Goal: Navigation & Orientation: Understand site structure

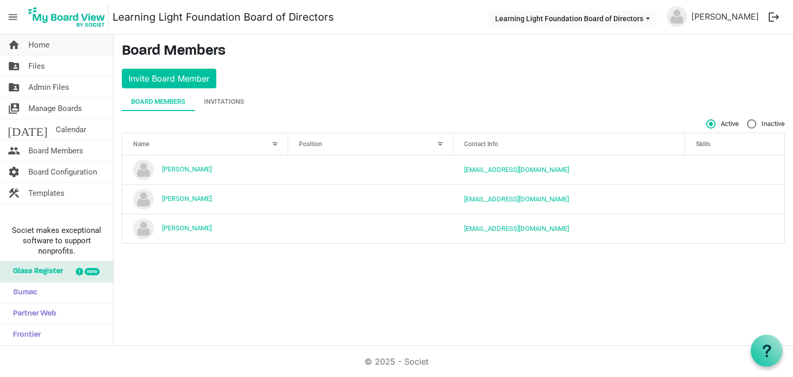
click at [36, 48] on span "Home" at bounding box center [38, 45] width 21 height 21
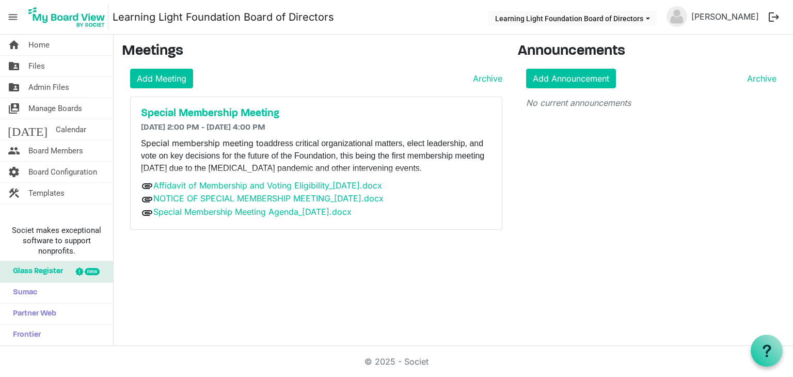
click at [348, 83] on div "Add Meeting Archive" at bounding box center [316, 79] width 372 height 20
click at [49, 42] on span "Home" at bounding box center [38, 45] width 21 height 21
click at [73, 50] on link "home Home" at bounding box center [56, 45] width 113 height 21
click at [71, 64] on link "folder_shared Files" at bounding box center [56, 66] width 113 height 21
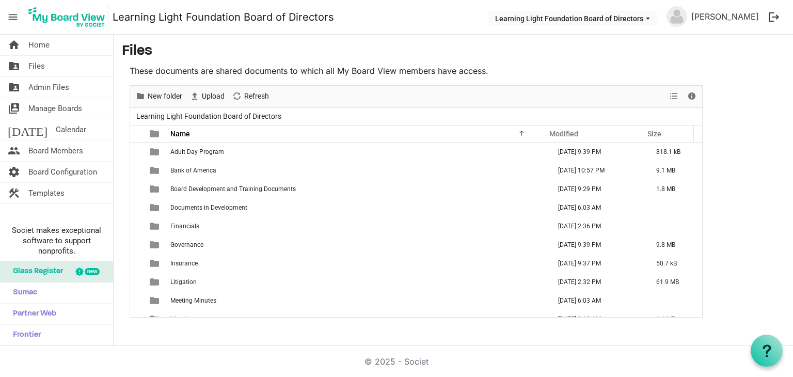
click at [72, 43] on link "home Home" at bounding box center [56, 45] width 113 height 21
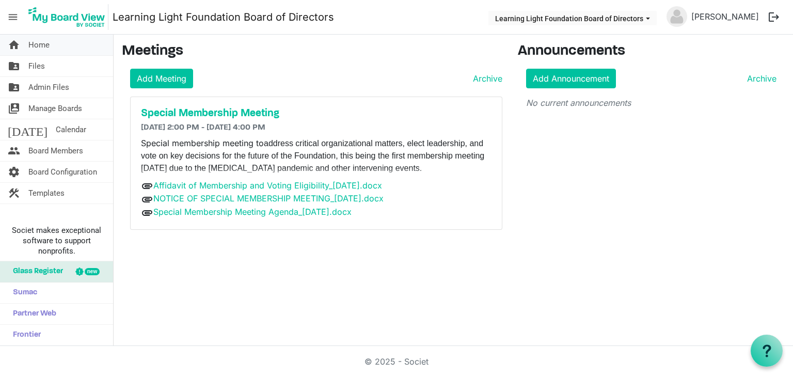
click at [74, 48] on link "home Home" at bounding box center [56, 45] width 113 height 21
click at [56, 128] on span "Calendar" at bounding box center [71, 129] width 30 height 21
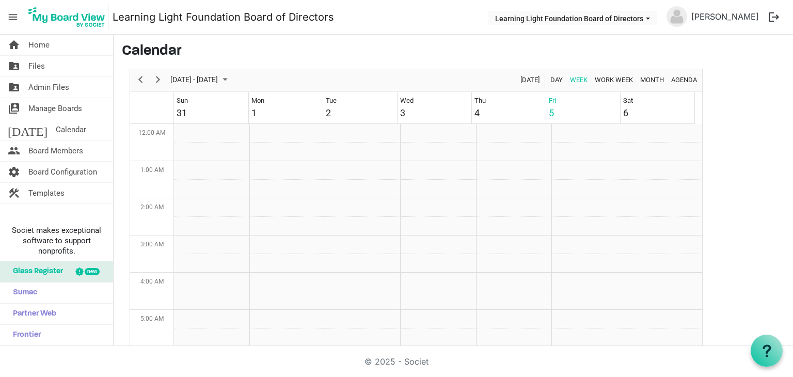
scroll to position [335, 0]
click at [569, 251] on div "12:00 PM - 1:00 PM" at bounding box center [587, 249] width 66 height 9
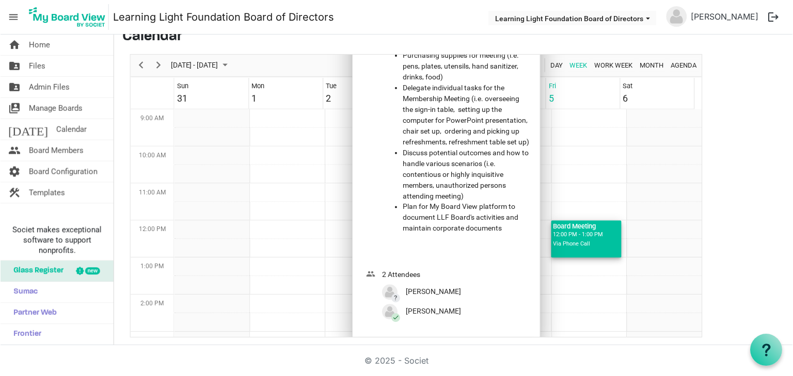
scroll to position [0, 0]
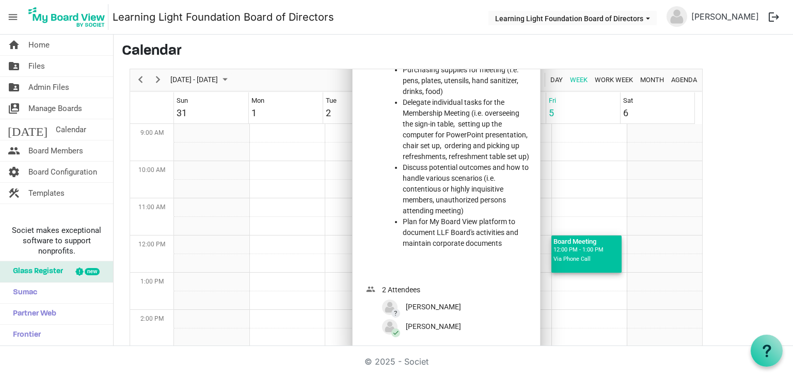
click at [423, 105] on li "Delegate individual tasks for the Membership Meeting (i.e. overseeing the sign-…" at bounding box center [467, 129] width 128 height 65
click at [567, 248] on div "12:00 PM - 1:00 PM" at bounding box center [587, 249] width 66 height 9
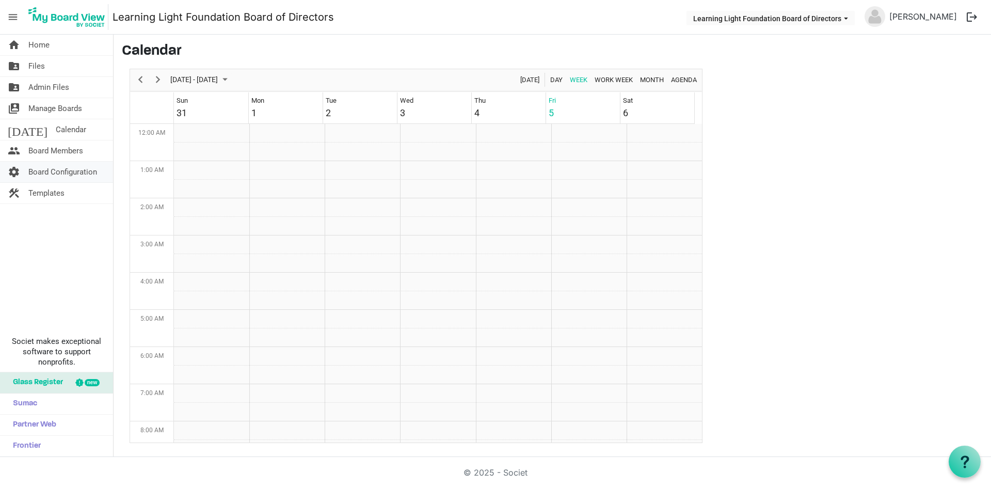
scroll to position [335, 0]
click at [597, 246] on div "12:00 PM - 1:00 PM" at bounding box center [587, 249] width 66 height 9
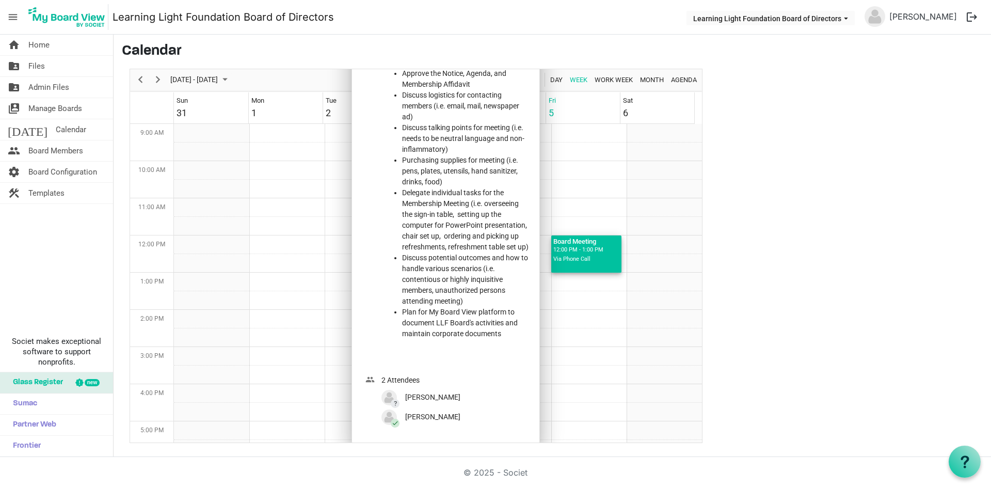
click at [597, 246] on div "12:00 PM - 1:00 PM" at bounding box center [587, 249] width 66 height 9
click at [559, 77] on span "Day" at bounding box center [556, 79] width 14 height 13
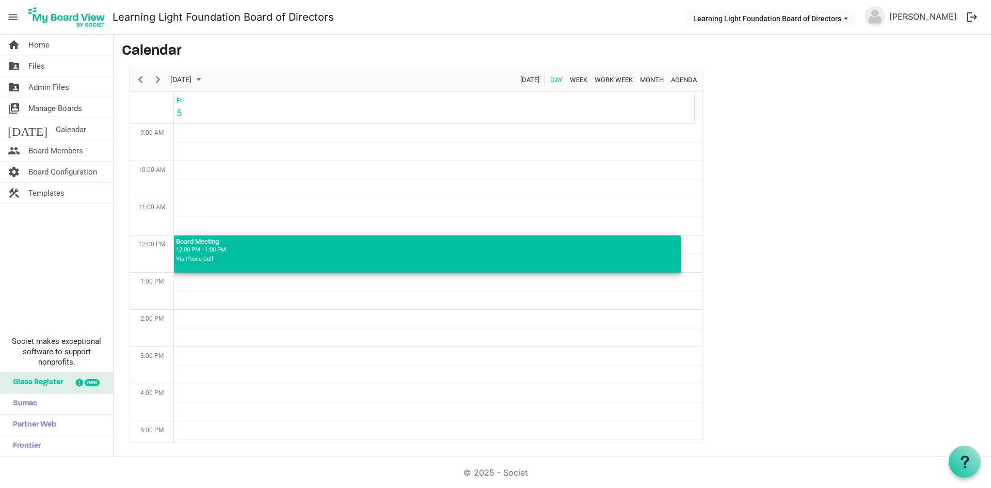
click at [231, 250] on div "12:00 PM - 1:00 PM" at bounding box center [427, 249] width 503 height 9
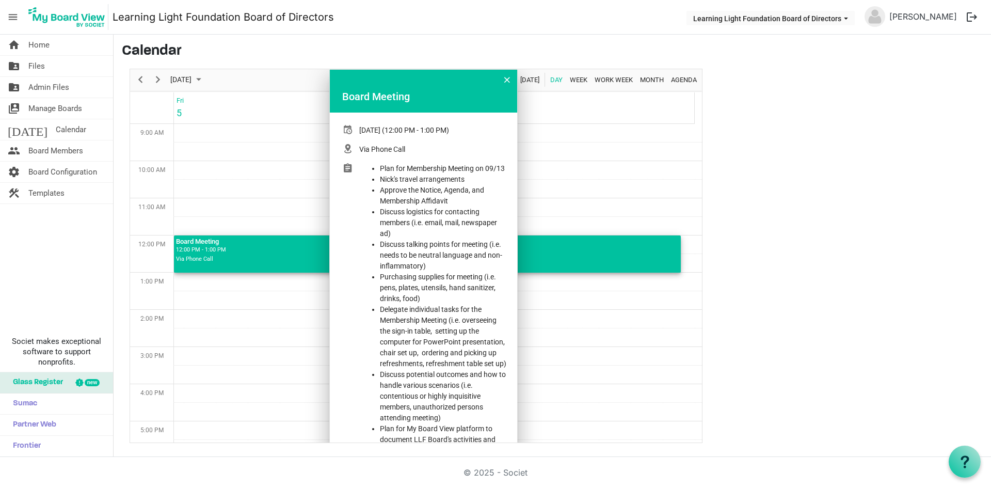
click at [231, 250] on div "12:00 PM - 1:00 PM" at bounding box center [427, 249] width 503 height 9
click at [350, 168] on div "Day of September 5, 2025" at bounding box center [351, 323] width 16 height 320
click at [510, 83] on button "Day of September 5, 2025" at bounding box center [506, 79] width 15 height 15
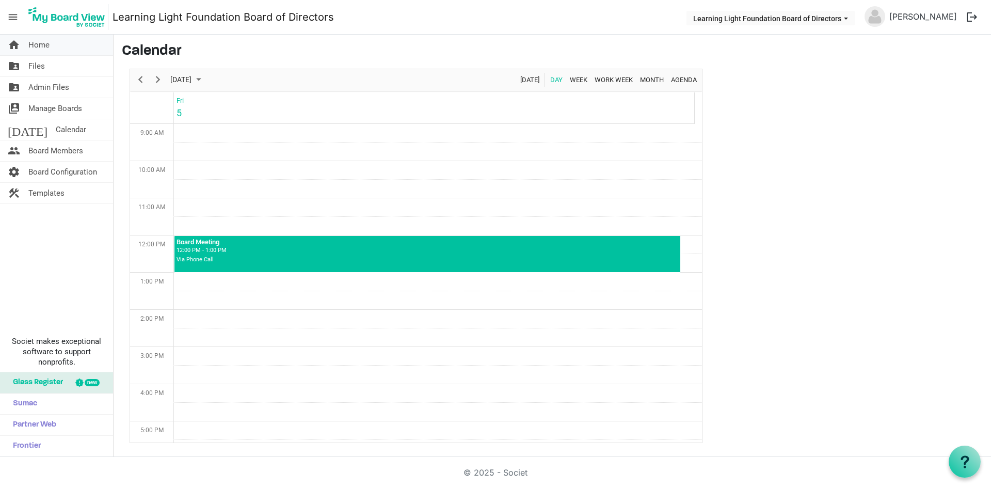
click at [34, 39] on span "Home" at bounding box center [38, 45] width 21 height 21
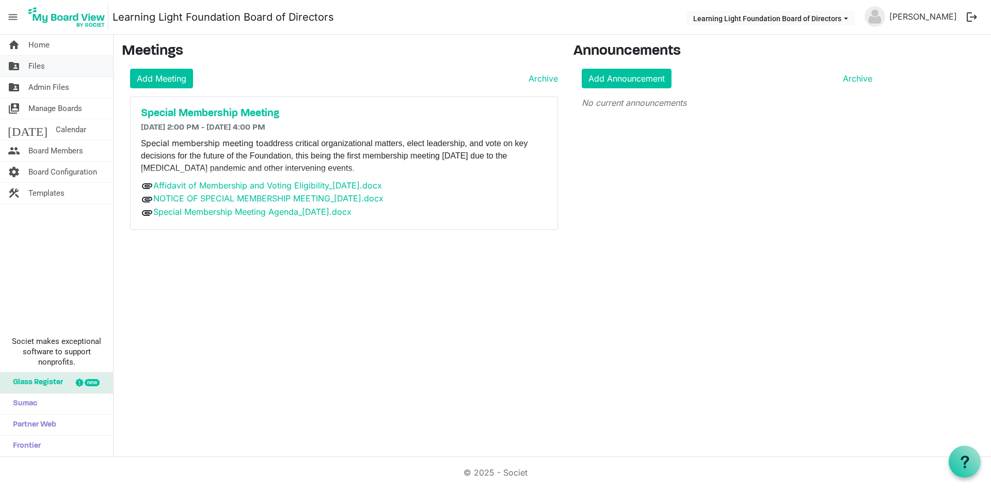
click at [67, 63] on link "folder_shared Files" at bounding box center [56, 66] width 113 height 21
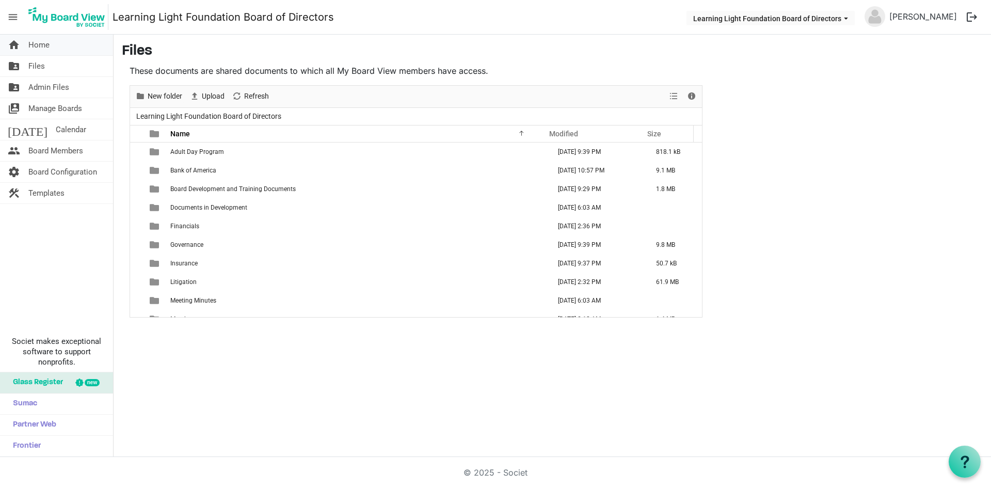
click at [49, 42] on span "Home" at bounding box center [38, 45] width 21 height 21
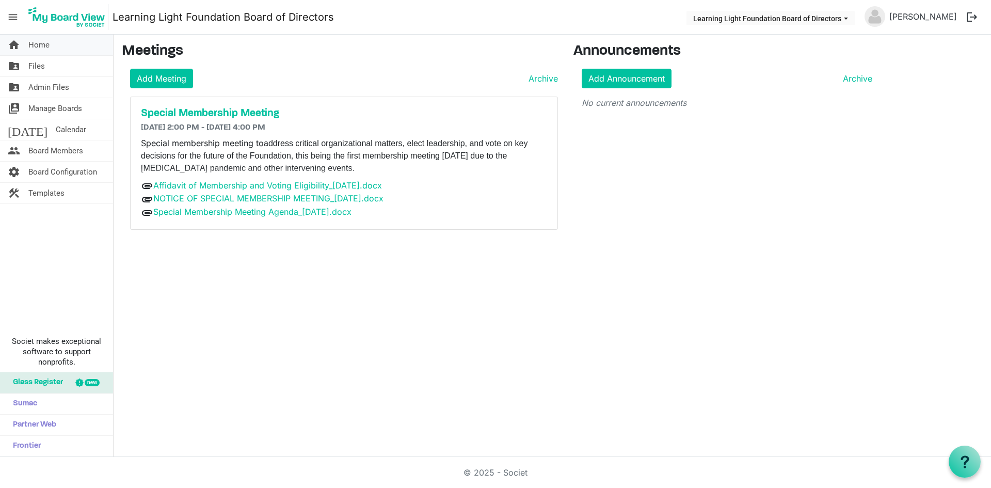
click at [42, 41] on span "Home" at bounding box center [38, 45] width 21 height 21
click at [57, 71] on link "folder_shared Files" at bounding box center [56, 66] width 113 height 21
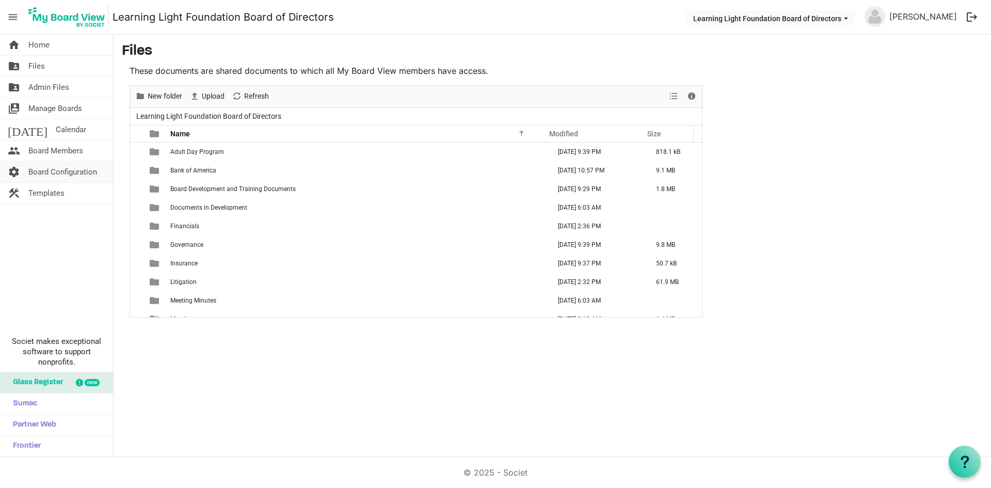
click at [71, 176] on span "Board Configuration" at bounding box center [62, 172] width 69 height 21
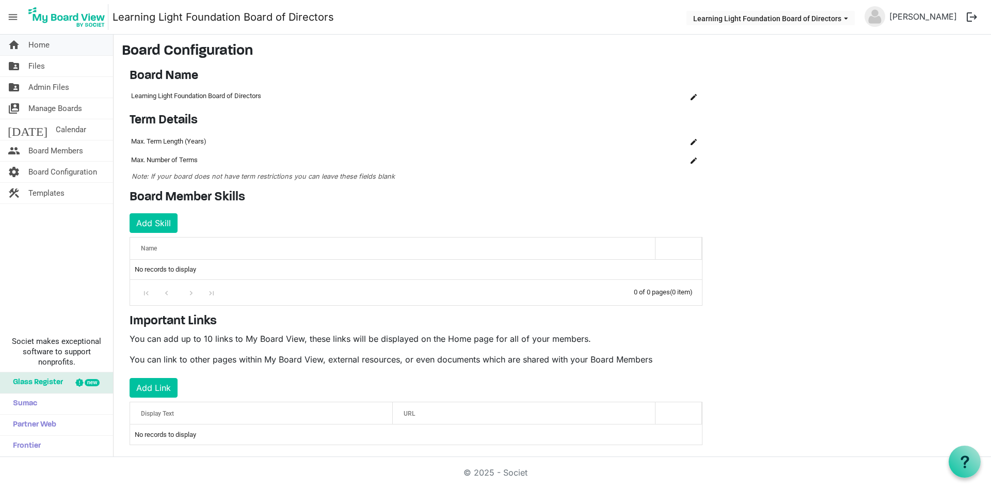
click at [43, 45] on span "Home" at bounding box center [38, 45] width 21 height 21
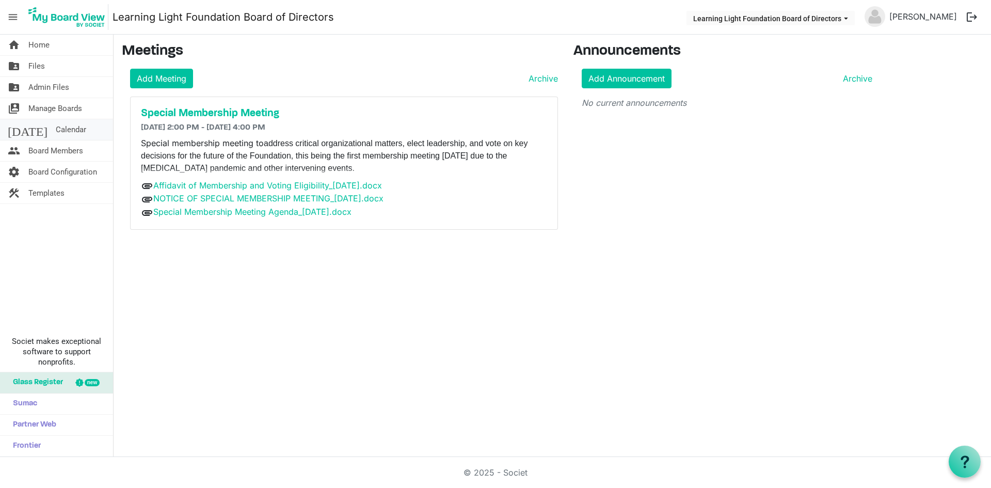
click at [56, 133] on span "Calendar" at bounding box center [71, 129] width 30 height 21
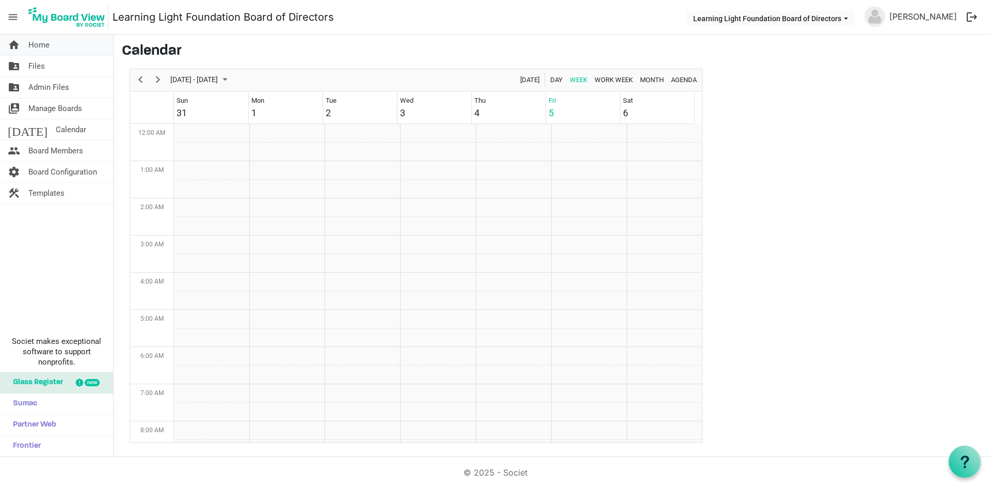
scroll to position [335, 0]
click at [38, 47] on span "Home" at bounding box center [38, 45] width 21 height 21
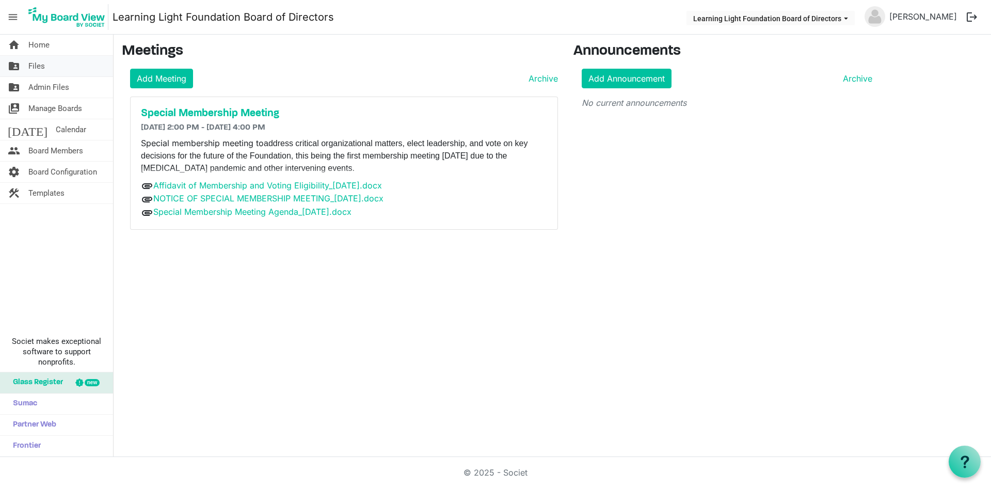
click at [46, 62] on link "folder_shared Files" at bounding box center [56, 66] width 113 height 21
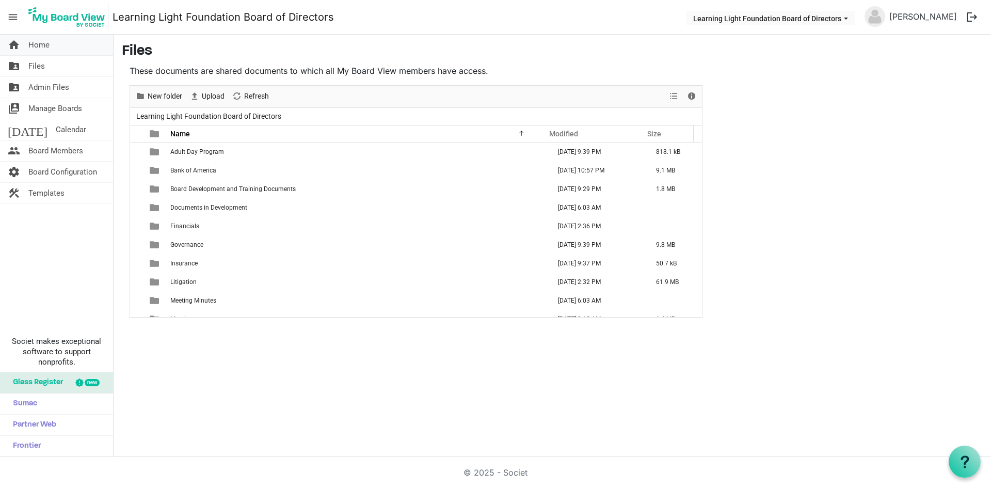
click at [62, 47] on link "home Home" at bounding box center [56, 45] width 113 height 21
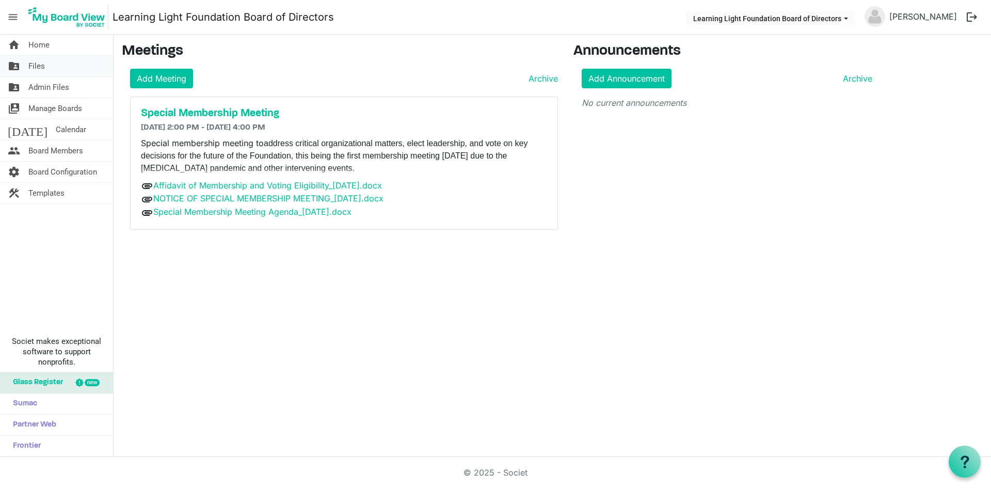
click at [74, 68] on link "folder_shared Files" at bounding box center [56, 66] width 113 height 21
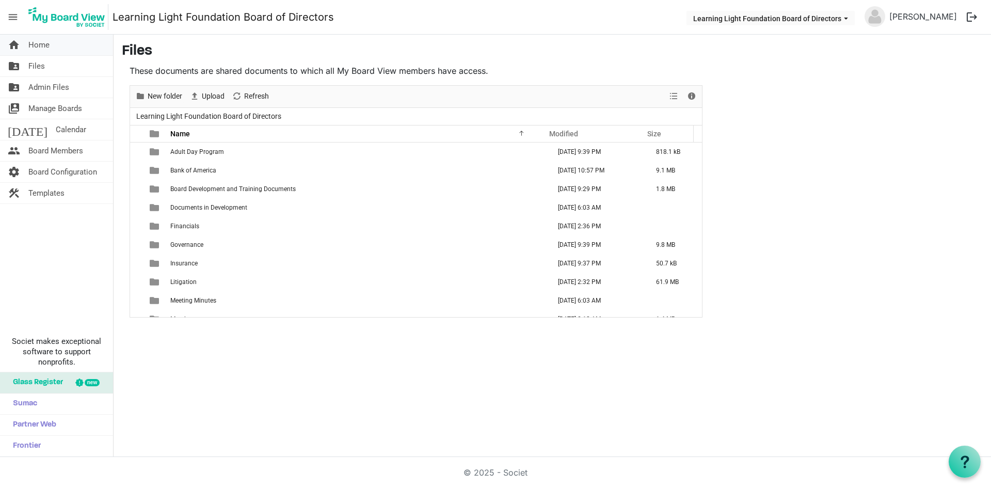
click at [40, 41] on span "Home" at bounding box center [38, 45] width 21 height 21
